Goal: Transaction & Acquisition: Download file/media

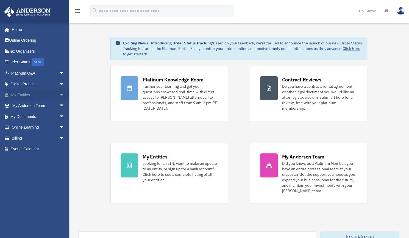
click at [59, 93] on span "arrow_drop_down" at bounding box center [64, 95] width 11 height 11
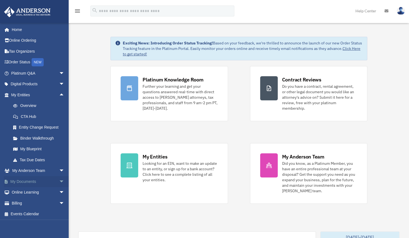
click at [34, 179] on link "My Documents arrow_drop_down" at bounding box center [38, 181] width 69 height 11
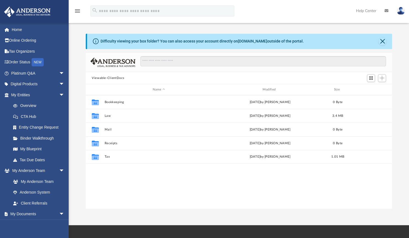
scroll to position [121, 302]
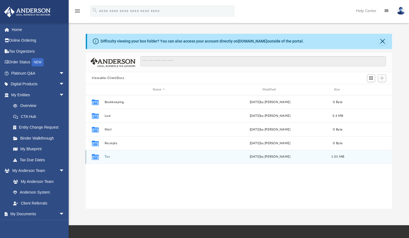
click at [108, 158] on button "Tax" at bounding box center [158, 157] width 109 height 4
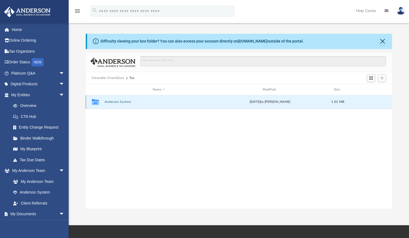
click at [119, 102] on button "Anderson System" at bounding box center [158, 102] width 109 height 4
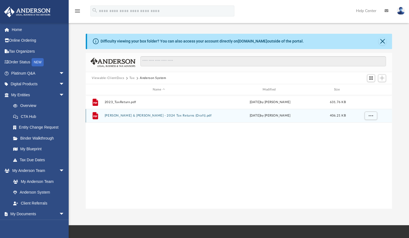
click at [118, 116] on button "[PERSON_NAME] & [PERSON_NAME] - 2024 Tax Returns (Draft).pdf" at bounding box center [158, 116] width 109 height 4
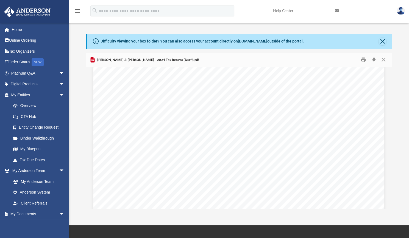
scroll to position [313, 0]
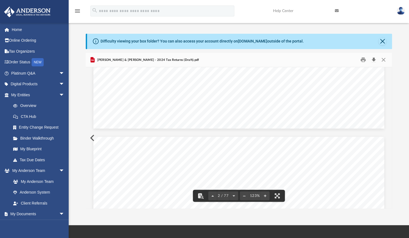
click at [374, 58] on button "Download" at bounding box center [374, 60] width 10 height 9
